Goal: Find specific page/section: Find specific page/section

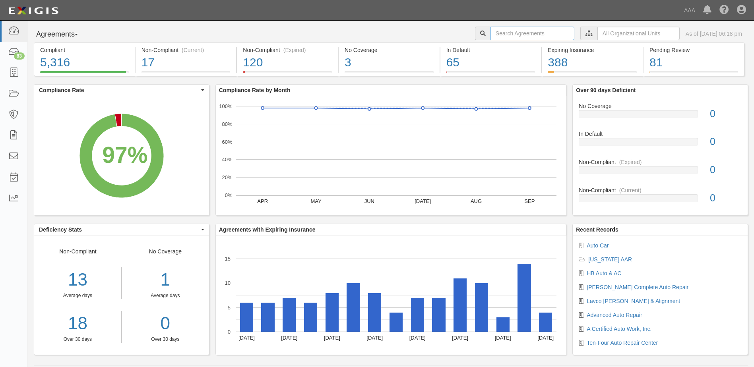
click at [512, 36] on input "text" at bounding box center [532, 34] width 84 height 14
type input "karta"
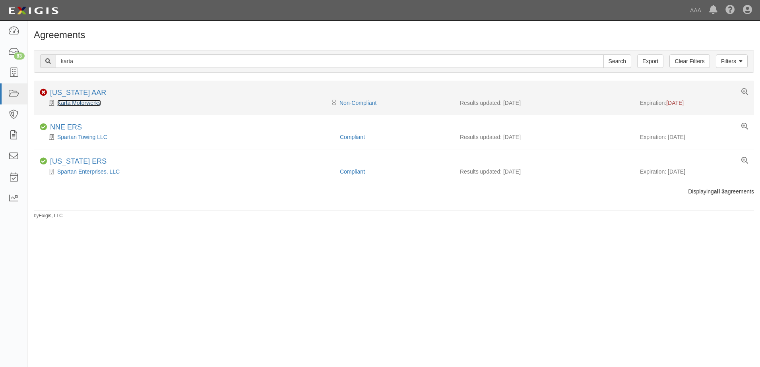
click at [91, 104] on link "Karta Motorwerks" at bounding box center [79, 103] width 44 height 6
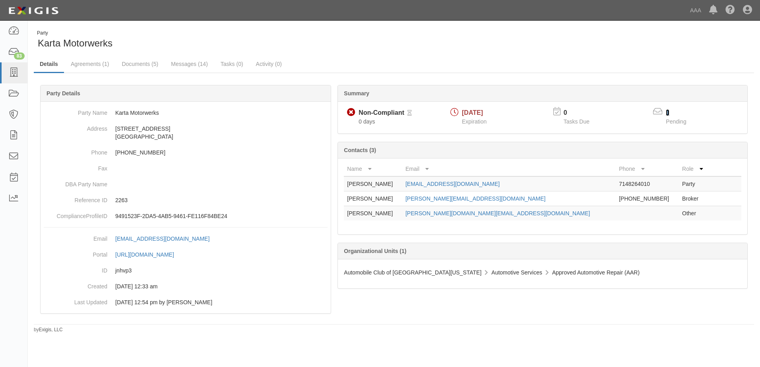
click at [667, 112] on link "1" at bounding box center [668, 112] width 4 height 7
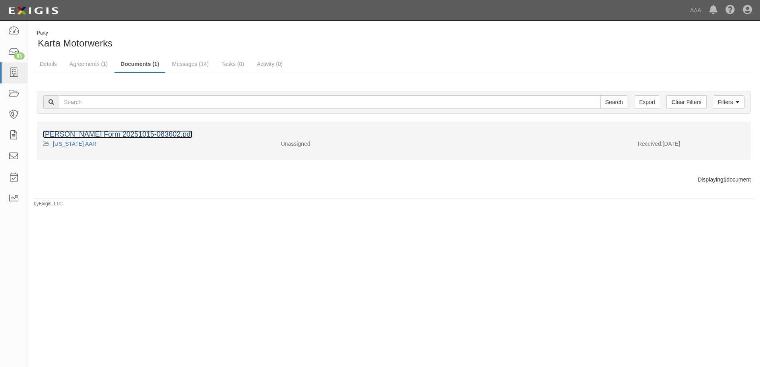
click at [140, 133] on link "ACORD Form 20251015-083602.pdf" at bounding box center [117, 134] width 149 height 8
